Goal: Information Seeking & Learning: Learn about a topic

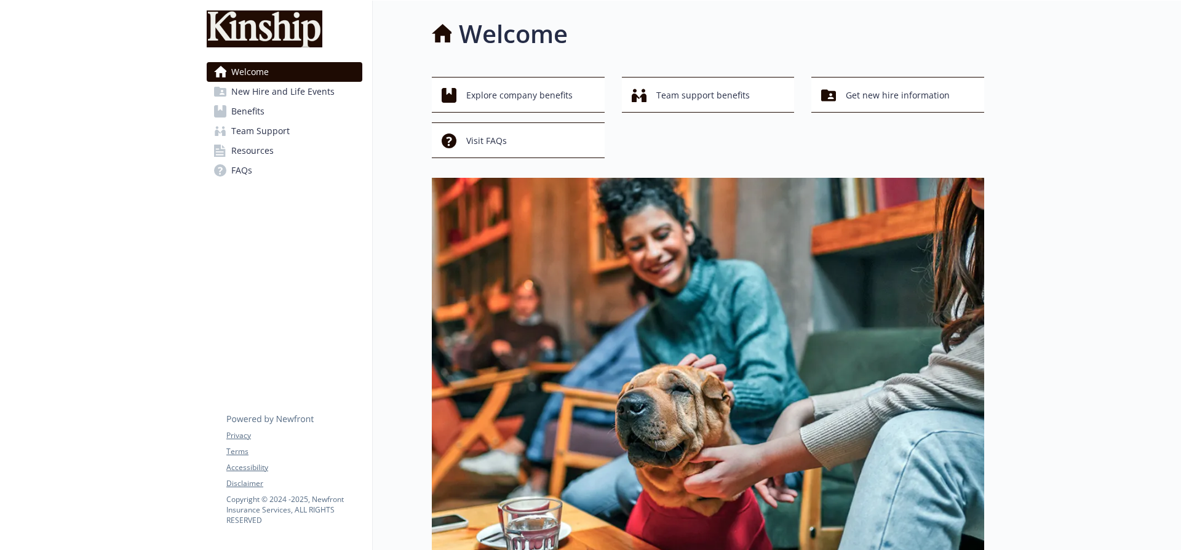
click at [252, 113] on span "Benefits" at bounding box center [247, 111] width 33 height 20
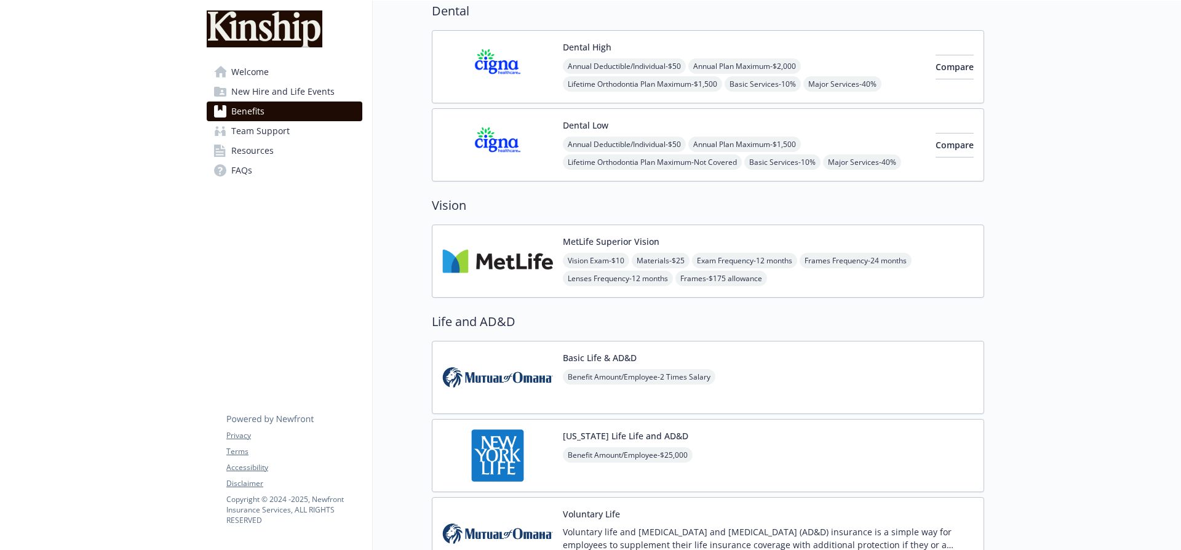
click at [522, 258] on img at bounding box center [497, 261] width 111 height 52
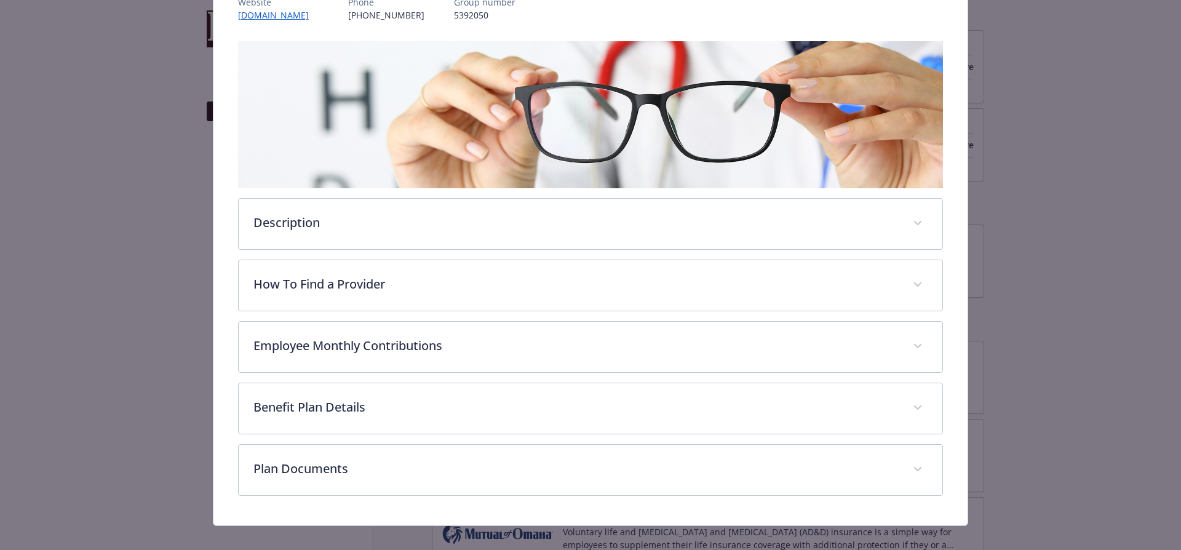
scroll to position [180, 0]
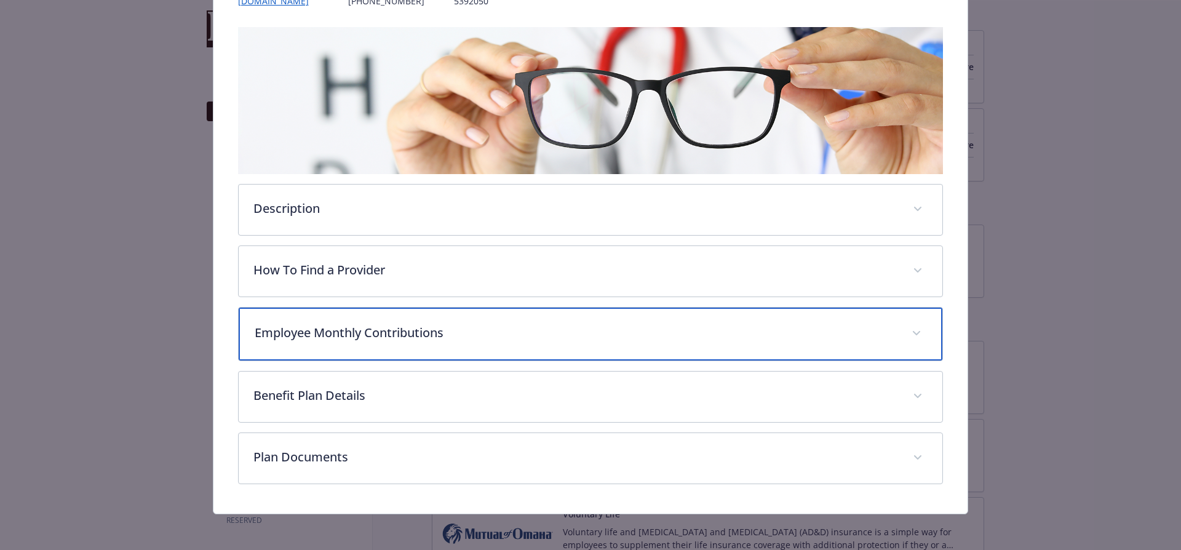
click at [350, 338] on p "Employee Monthly Contributions" at bounding box center [576, 332] width 643 height 18
